Goal: Connect with others: Connect with others

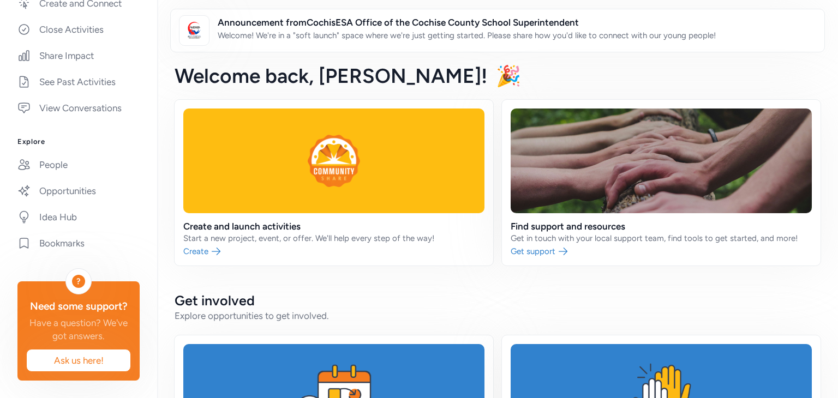
scroll to position [332, 0]
click at [64, 153] on link "People" at bounding box center [79, 165] width 140 height 24
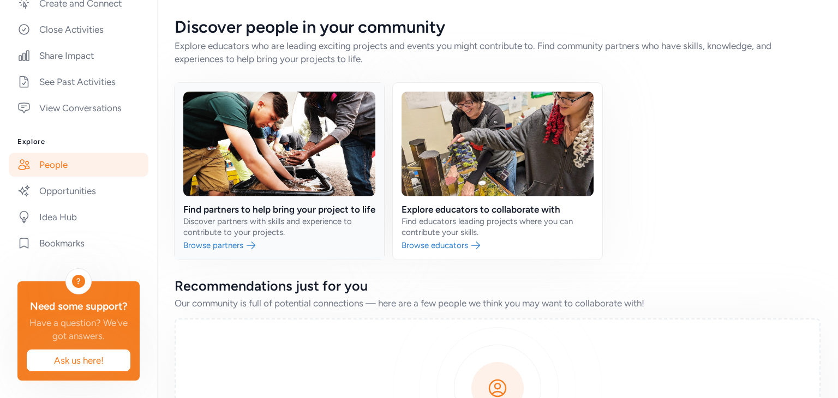
click at [229, 260] on link at bounding box center [280, 171] width 210 height 177
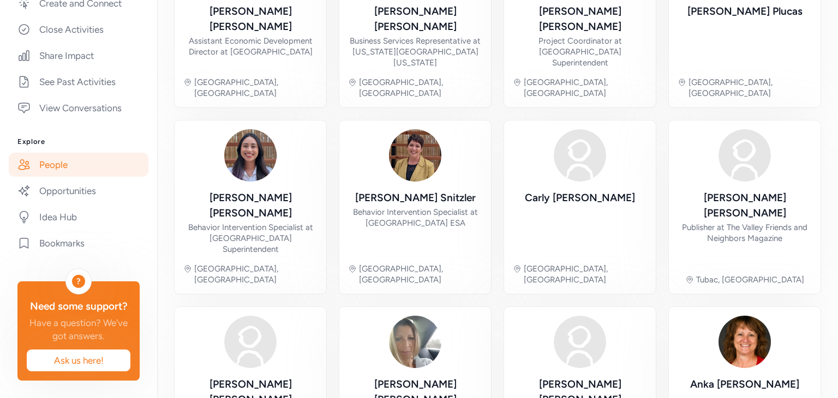
scroll to position [407, 0]
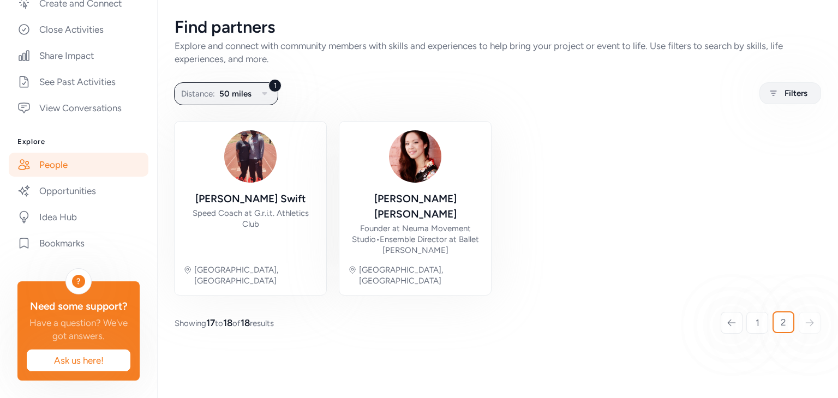
click at [59, 153] on link "People" at bounding box center [79, 165] width 140 height 24
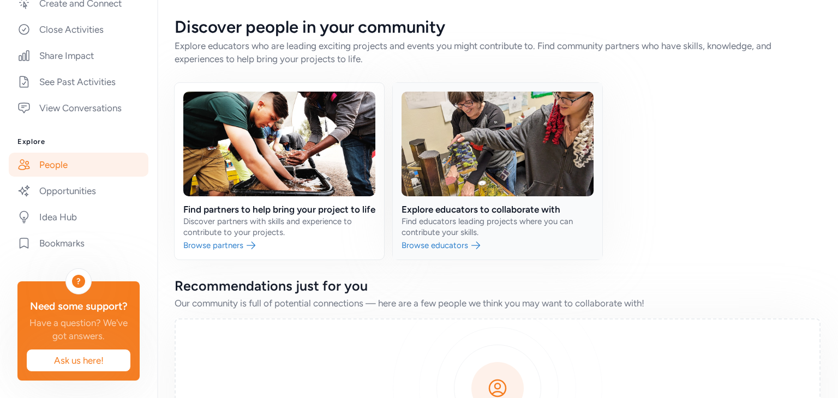
click at [441, 259] on link at bounding box center [498, 171] width 210 height 177
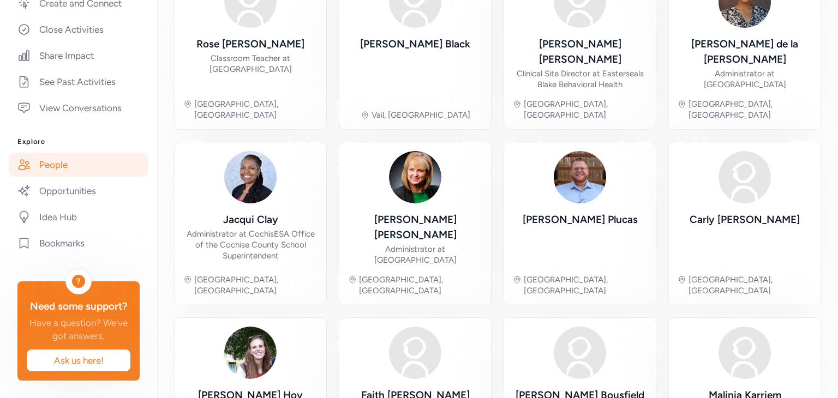
scroll to position [395, 0]
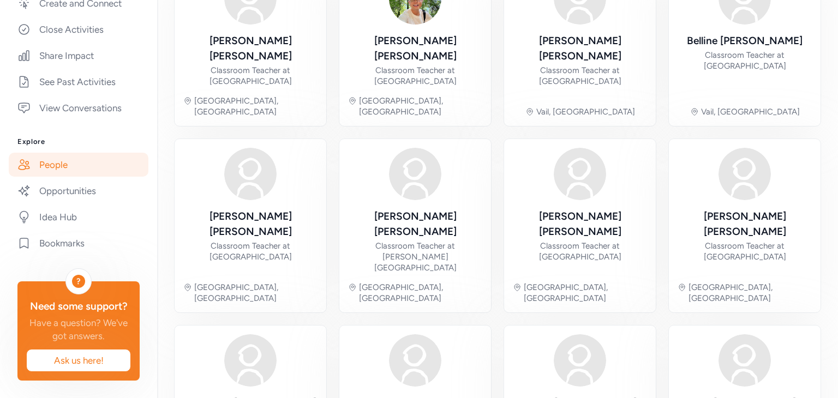
scroll to position [351, 0]
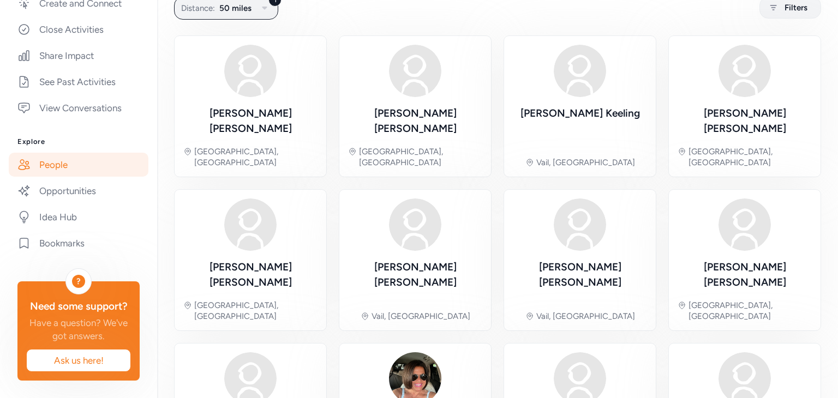
scroll to position [70, 0]
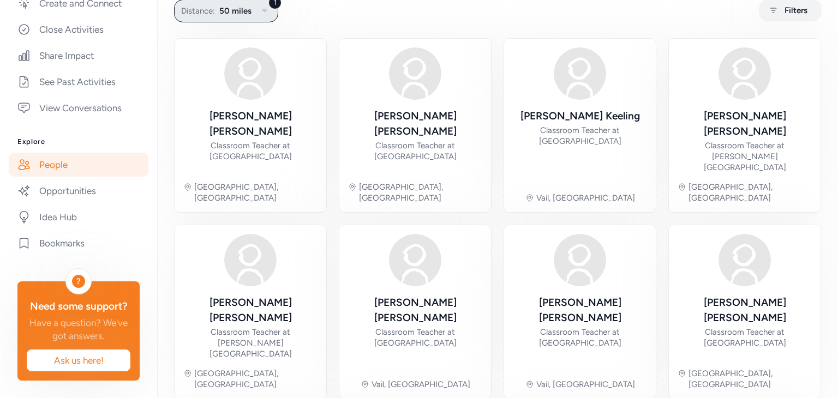
click at [264, 14] on icon "button" at bounding box center [264, 10] width 13 height 13
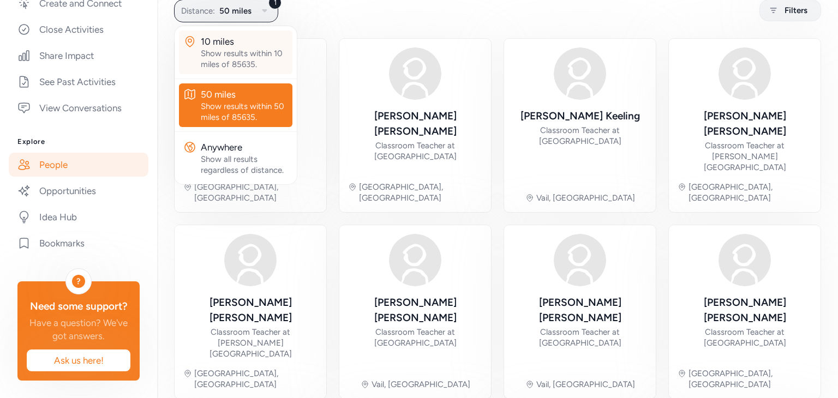
click at [243, 46] on div "10 miles" at bounding box center [244, 41] width 87 height 13
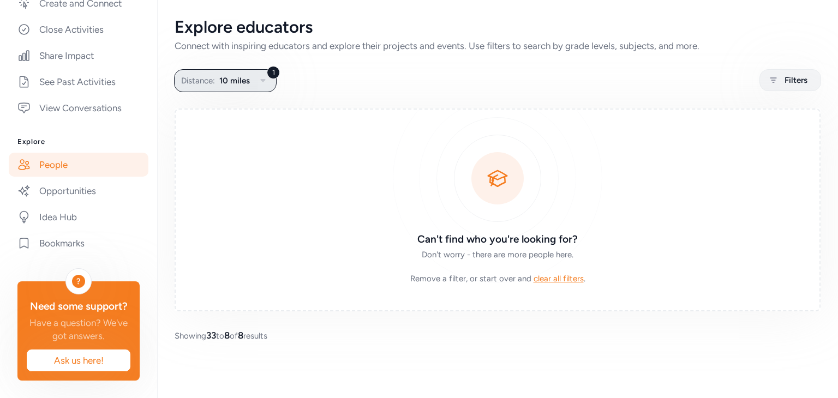
click at [260, 81] on icon "button" at bounding box center [263, 80] width 13 height 13
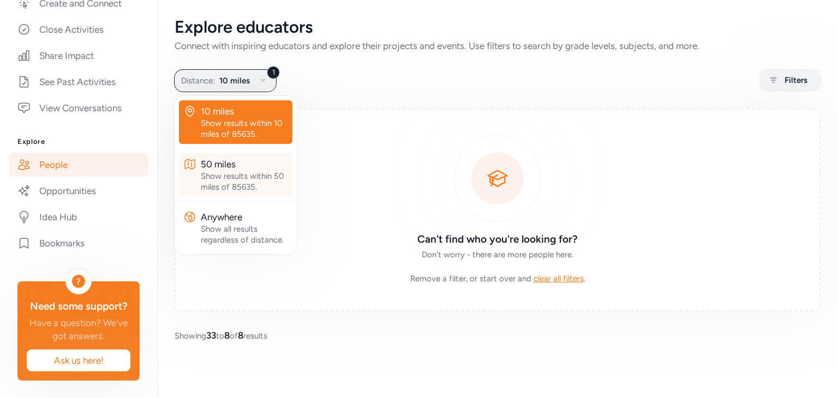
click at [247, 171] on div "Show results within 50 miles of 85635." at bounding box center [244, 182] width 87 height 22
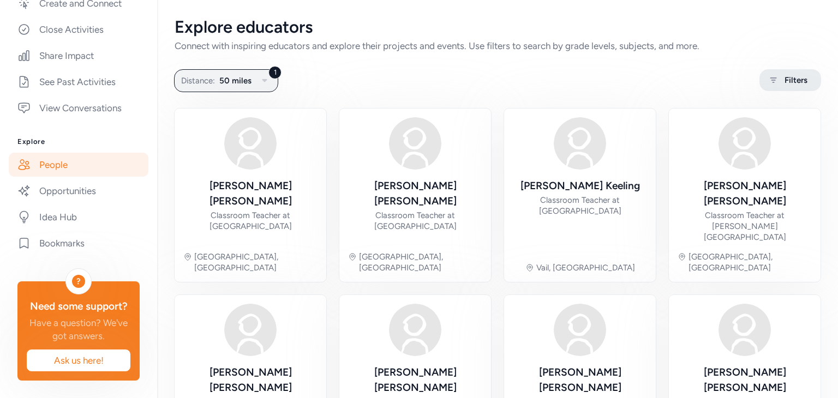
click at [784, 73] on div "Filters" at bounding box center [791, 80] width 62 height 22
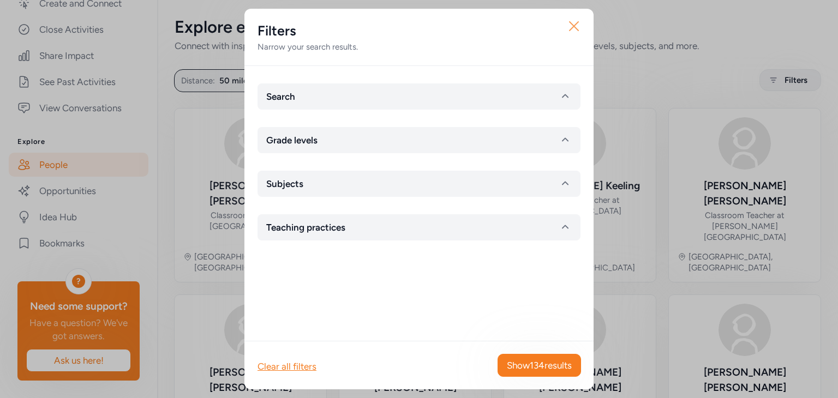
click at [561, 27] on button "Close" at bounding box center [574, 26] width 35 height 35
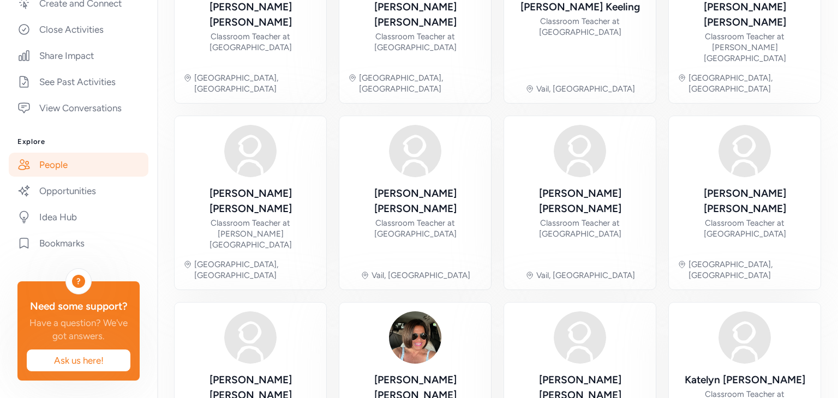
scroll to position [351, 0]
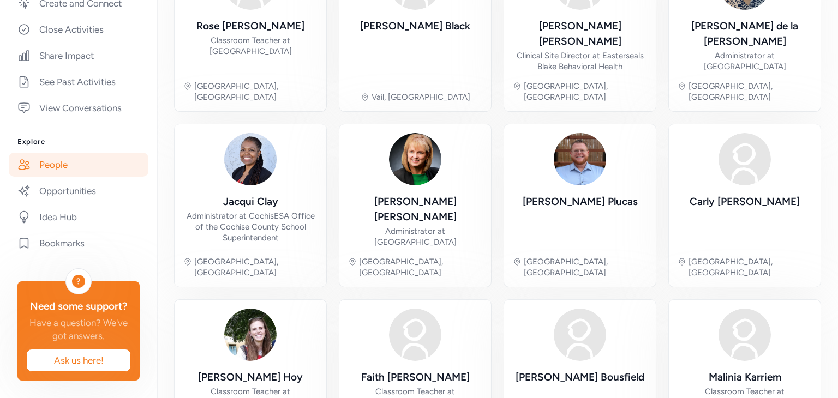
scroll to position [395, 0]
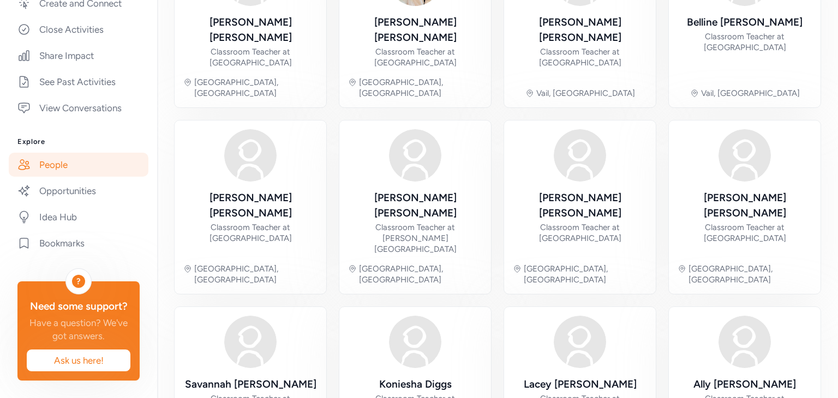
scroll to position [351, 0]
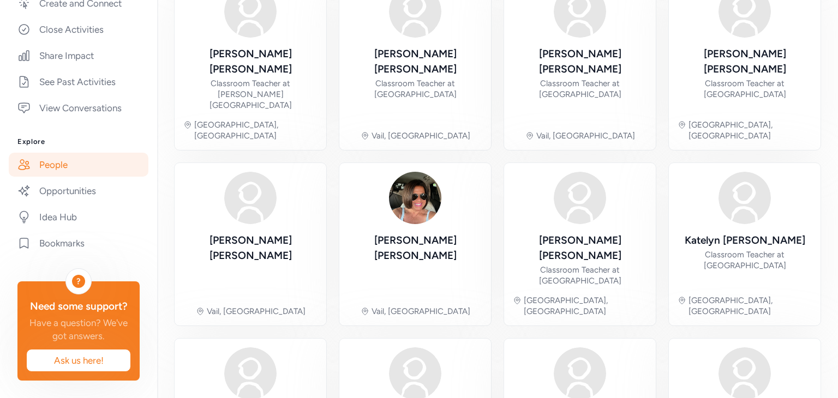
scroll to position [351, 0]
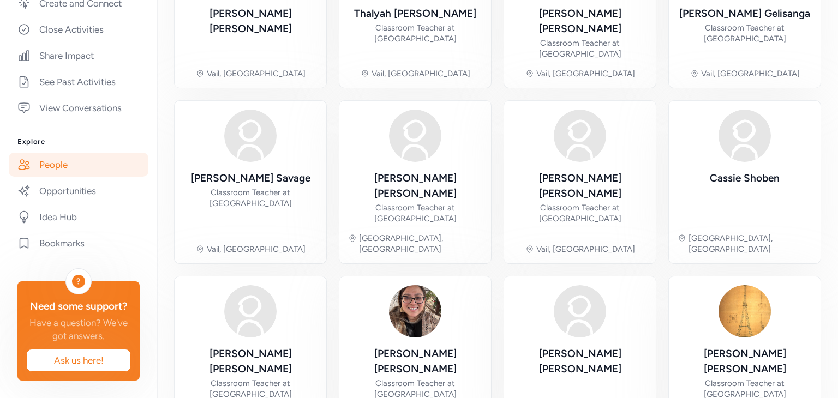
scroll to position [351, 0]
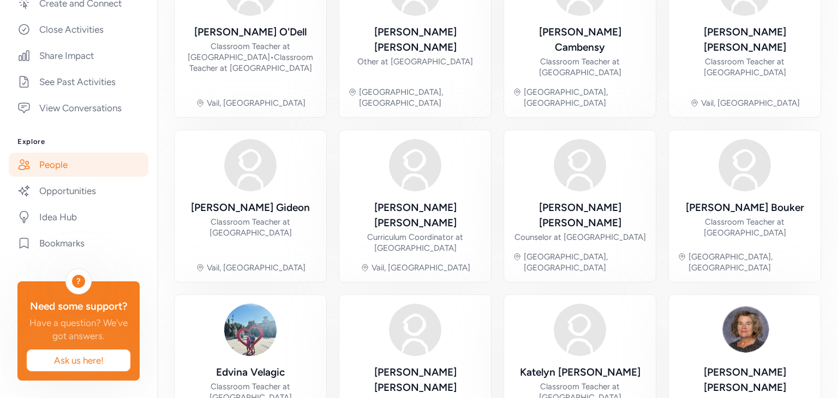
scroll to position [362, 0]
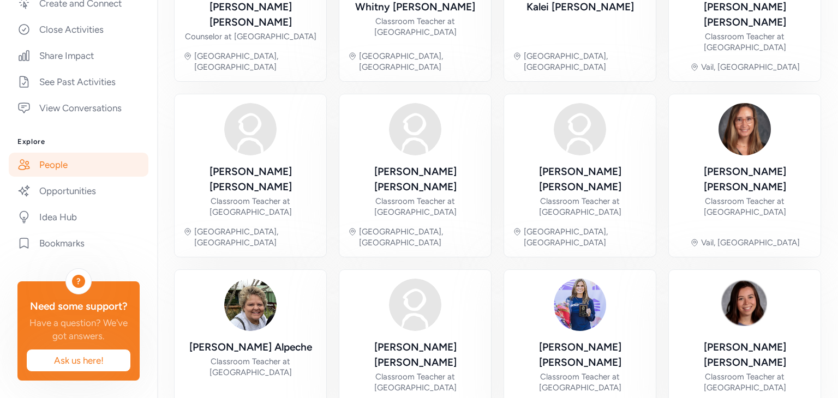
scroll to position [351, 0]
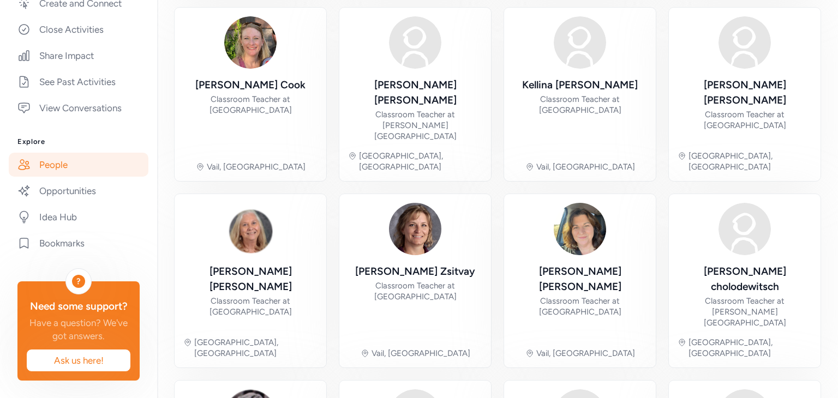
scroll to position [351, 0]
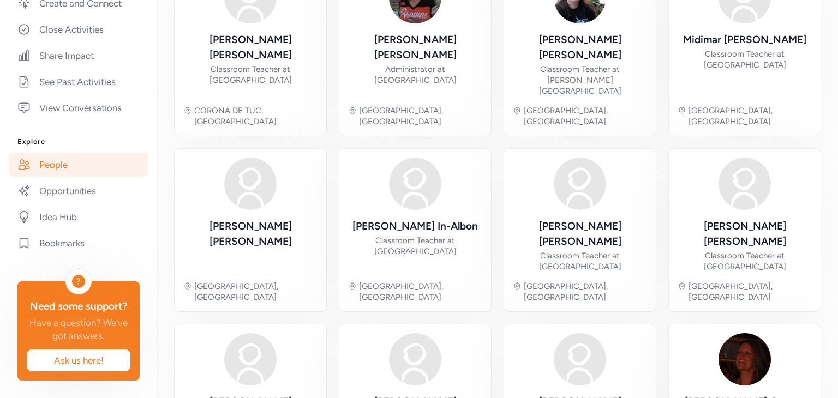
scroll to position [351, 0]
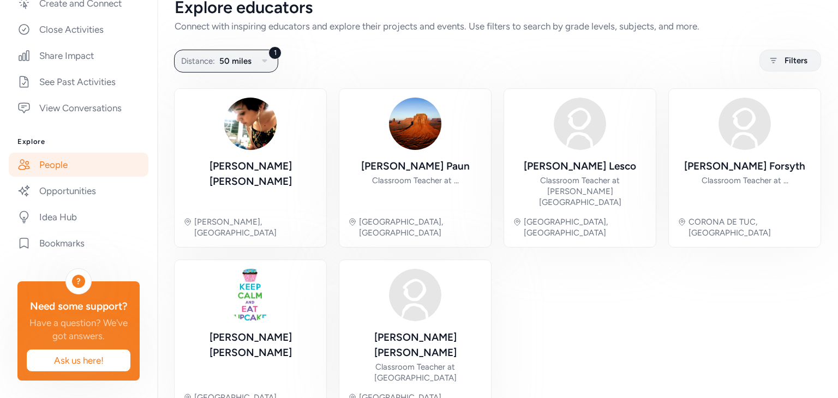
scroll to position [52, 0]
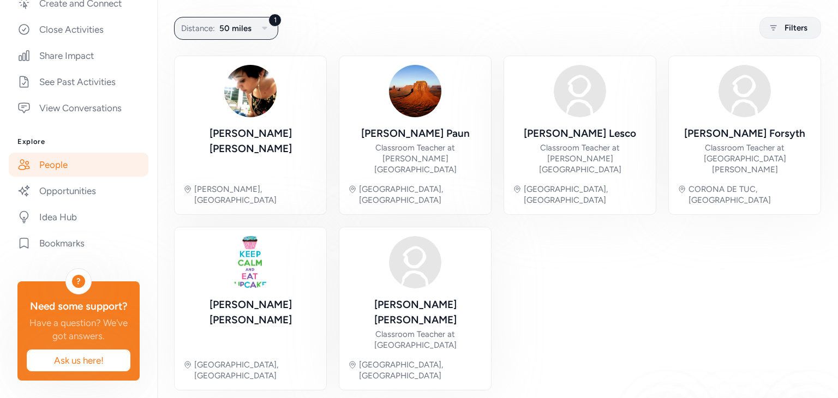
click at [90, 180] on link "Opportunities" at bounding box center [79, 191] width 140 height 24
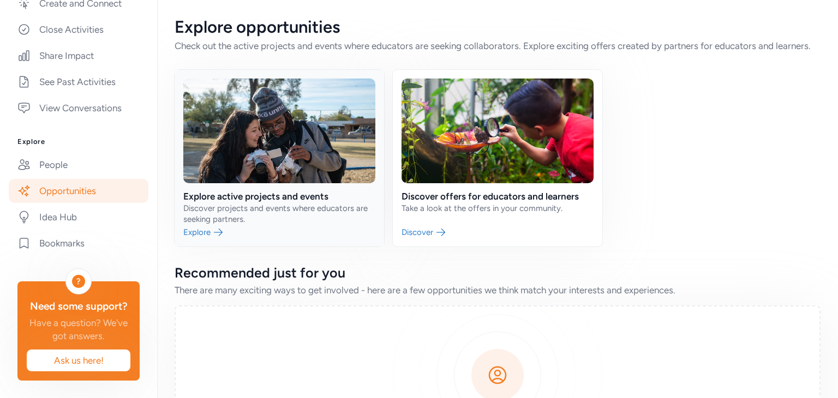
click at [203, 245] on link at bounding box center [280, 158] width 210 height 177
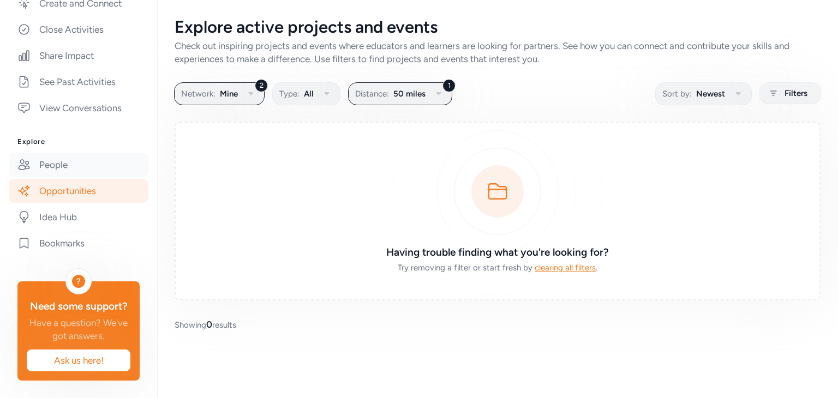
click at [44, 153] on link "People" at bounding box center [79, 165] width 140 height 24
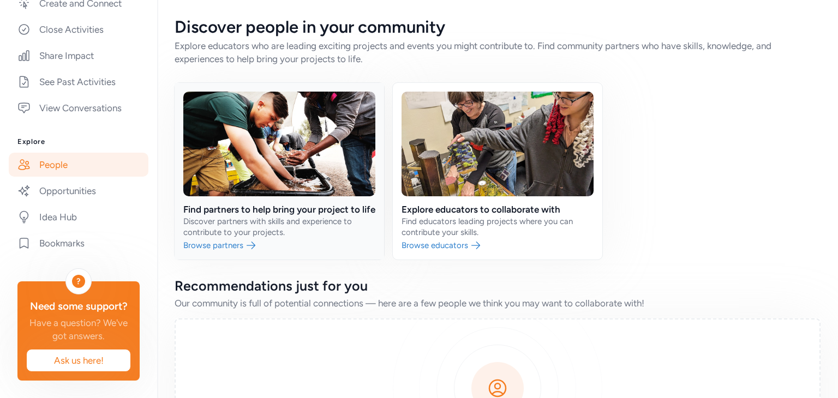
click at [233, 259] on link at bounding box center [280, 171] width 210 height 177
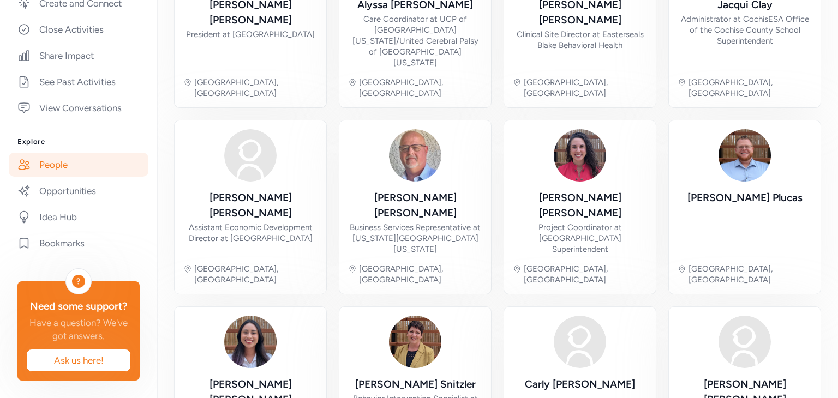
scroll to position [207, 0]
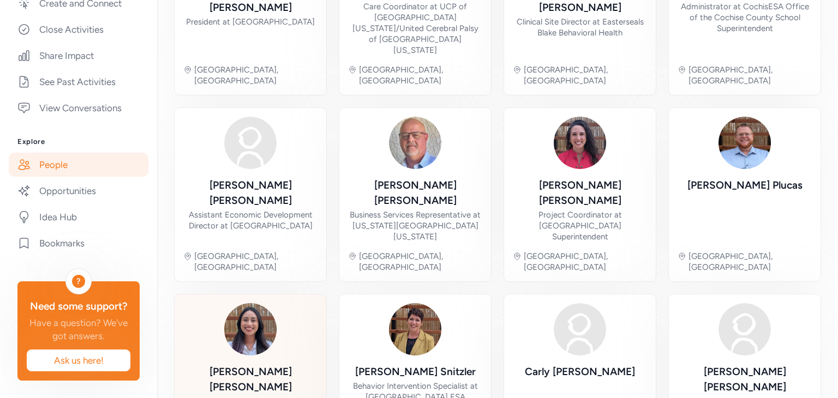
click at [251, 365] on div "Bibiana Sanchez" at bounding box center [250, 380] width 134 height 31
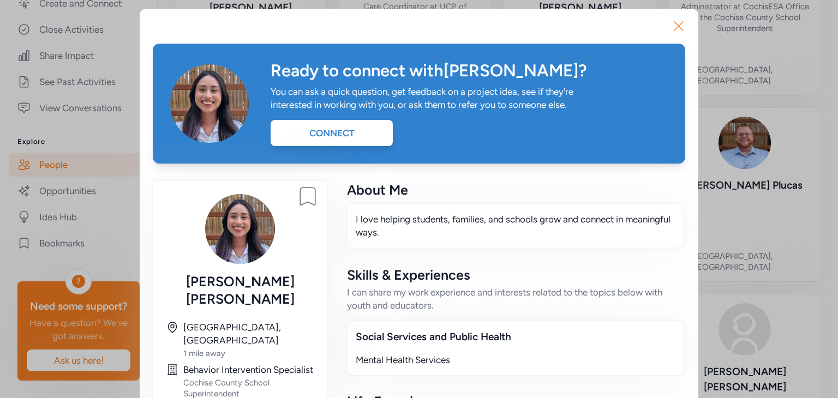
click at [675, 22] on icon "button" at bounding box center [679, 26] width 9 height 9
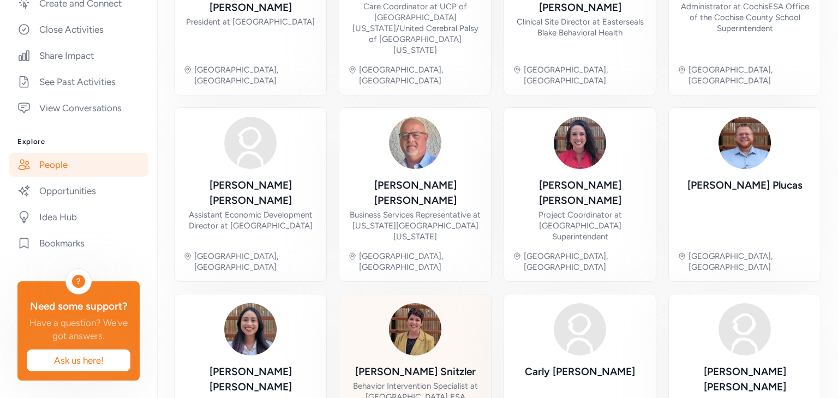
click at [406, 303] on div "Stacy Snitzler Behavior Intervention Specialist at Cochise ESA Sierra Vista, AZ" at bounding box center [415, 381] width 134 height 156
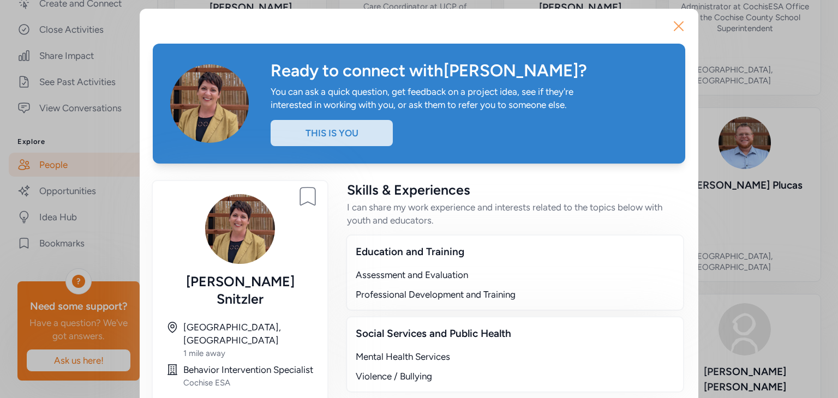
click at [665, 25] on button "Close" at bounding box center [678, 26] width 35 height 35
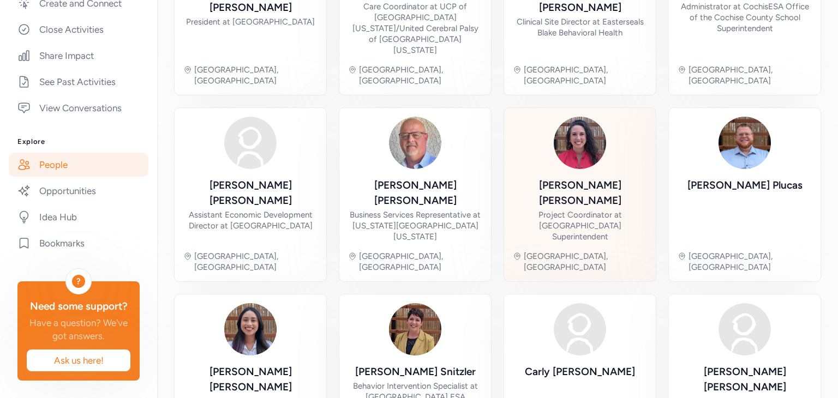
click at [541, 124] on div "Lorena Telesa Project Coordinator at Cochise County School Superintendent Sierr…" at bounding box center [580, 195] width 134 height 156
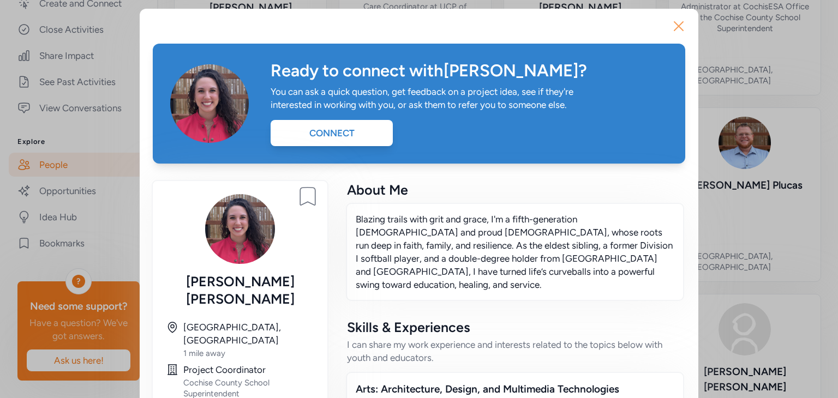
click at [674, 29] on icon "button" at bounding box center [678, 25] width 17 height 17
